Goal: Transaction & Acquisition: Purchase product/service

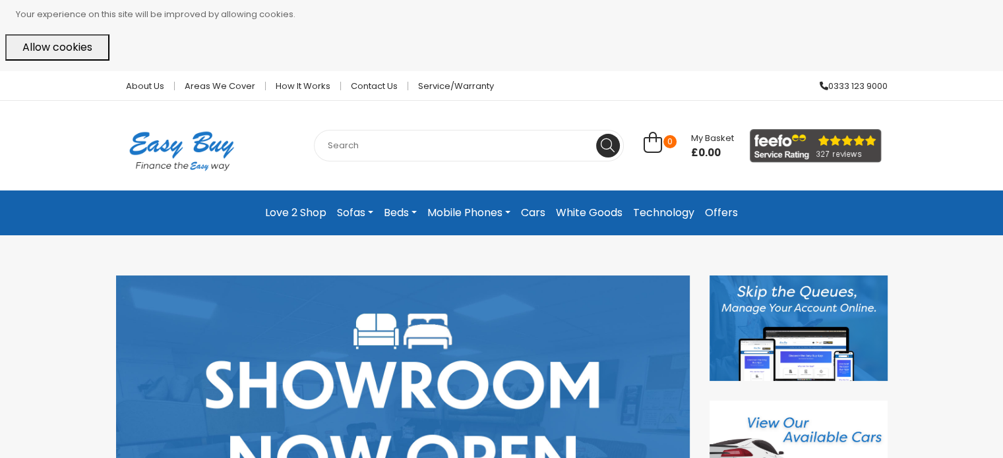
click at [347, 206] on link "Sofas" at bounding box center [355, 213] width 47 height 24
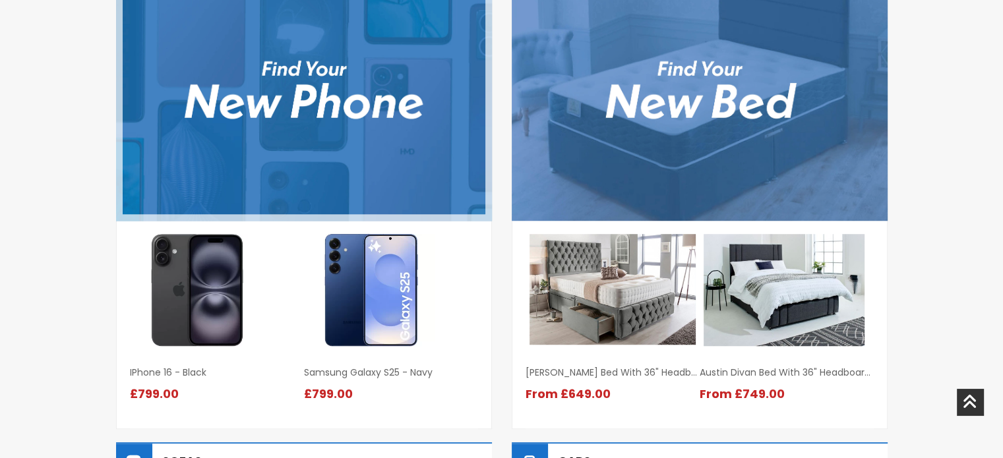
scroll to position [975, 0]
click at [390, 156] on img at bounding box center [304, 89] width 376 height 263
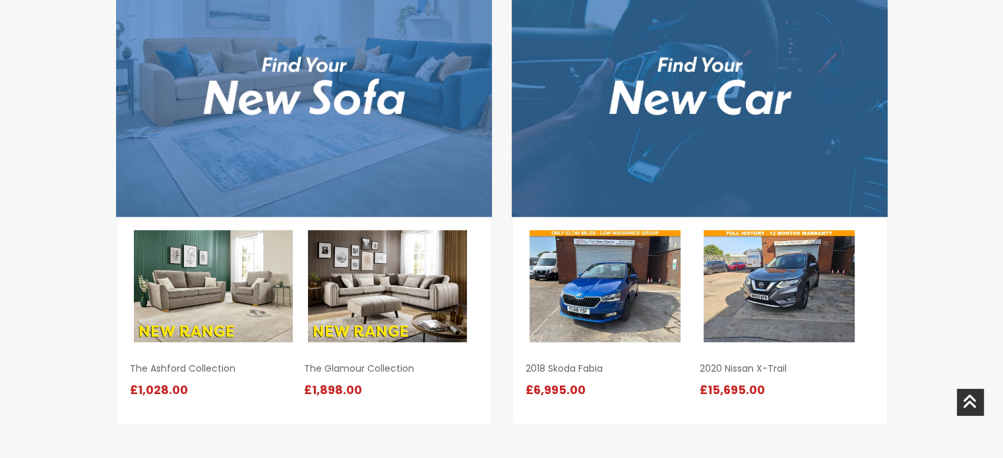
scroll to position [1445, 0]
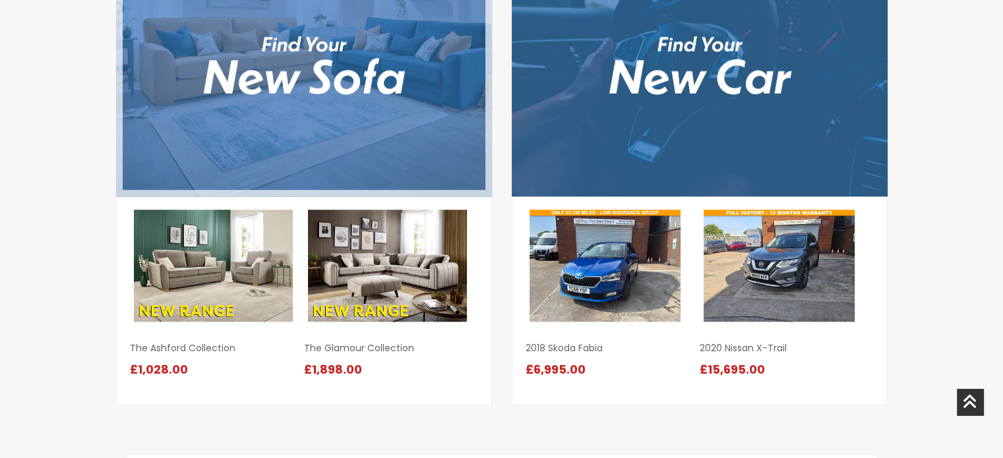
click at [259, 63] on img at bounding box center [304, 64] width 376 height 263
